Goal: Task Accomplishment & Management: Use online tool/utility

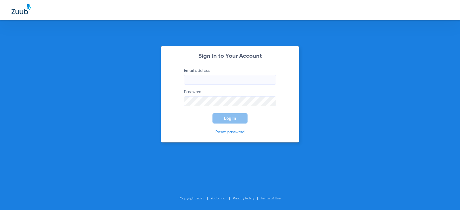
click at [235, 83] on input "Email address" at bounding box center [230, 80] width 92 height 10
click at [222, 107] on form "Email address [EMAIL_ADDRESS][DOMAIN_NAME] Password Log In" at bounding box center [229, 96] width 109 height 56
click at [213, 113] on button "Log In" at bounding box center [230, 118] width 35 height 10
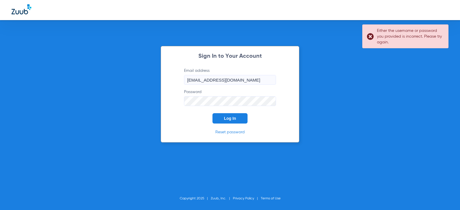
click at [85, 121] on div "Sign In to Your Account Email address [EMAIL_ADDRESS][DOMAIN_NAME] Password Log…" at bounding box center [230, 105] width 460 height 210
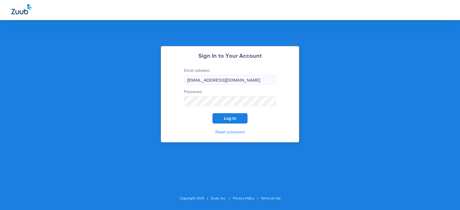
drag, startPoint x: 258, startPoint y: 81, endPoint x: 76, endPoint y: 91, distance: 183.0
click at [85, 91] on div "Sign In to Your Account Email address [EMAIL_ADDRESS][DOMAIN_NAME] Password Log…" at bounding box center [230, 105] width 460 height 210
type input "[EMAIL_ADDRESS][DOMAIN_NAME]"
click at [135, 102] on div "Sign In to Your Account Email address [EMAIL_ADDRESS][DOMAIN_NAME] Password Log…" at bounding box center [230, 105] width 460 height 210
click at [213, 113] on button "Log In" at bounding box center [230, 118] width 35 height 10
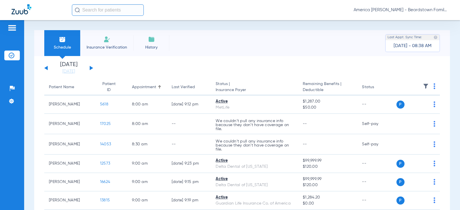
click at [104, 9] on input "text" at bounding box center [108, 10] width 72 height 12
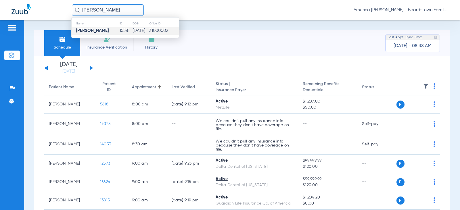
type input "[PERSON_NAME]"
click at [95, 32] on strong "[PERSON_NAME]" at bounding box center [92, 30] width 33 height 4
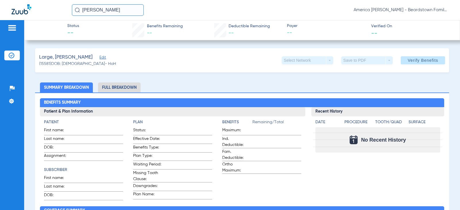
click at [415, 59] on span "Verify Benefits" at bounding box center [423, 60] width 30 height 5
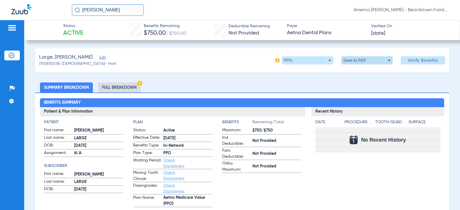
click at [387, 59] on span at bounding box center [366, 60] width 51 height 8
click at [360, 71] on span "Save to PDF" at bounding box center [365, 72] width 23 height 4
click at [350, 63] on span at bounding box center [366, 60] width 51 height 8
click at [353, 73] on button "insert_drive_file Save to PDF" at bounding box center [358, 72] width 43 height 12
